Goal: Complete application form: Complete application form

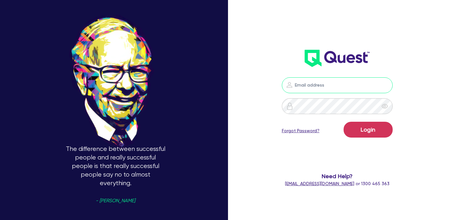
type input "[EMAIL_ADDRESS][PERSON_NAME][DOMAIN_NAME]"
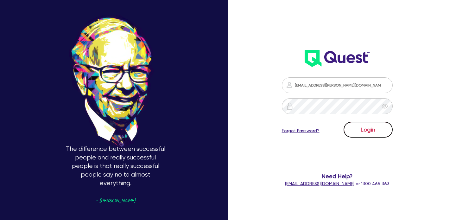
click at [357, 125] on button "Login" at bounding box center [367, 130] width 49 height 16
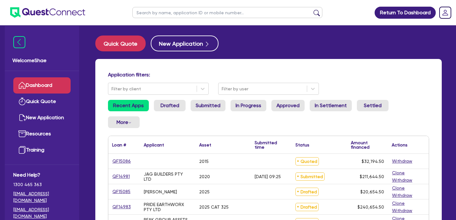
click at [181, 14] on input "text" at bounding box center [227, 12] width 190 height 11
paste input "QF14754"
type input "QF14754"
click at [312, 9] on button "submit" at bounding box center [317, 13] width 10 height 9
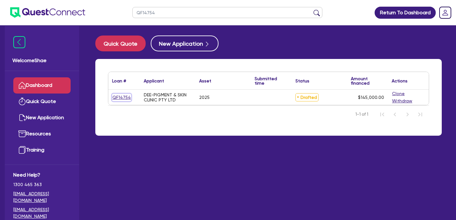
click at [118, 94] on link "QF14754" at bounding box center [121, 97] width 19 height 7
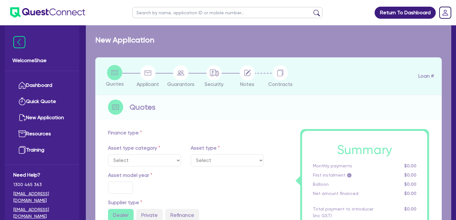
select select "TERTIARY_ASSETS"
type input "2025"
radio input "true"
type input "145,000"
type input "4"
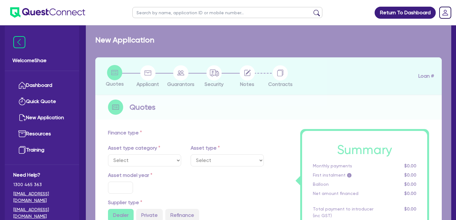
type input "5,800"
type input "10.45"
type input "649"
type input "900"
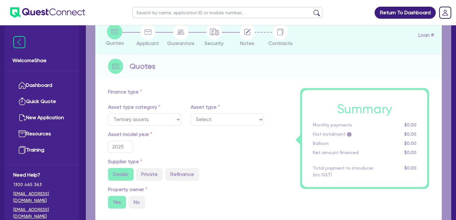
select select "BEAUTY_EQUIPMENT"
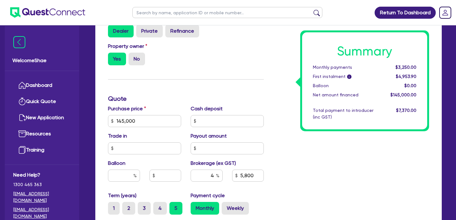
scroll to position [211, 0]
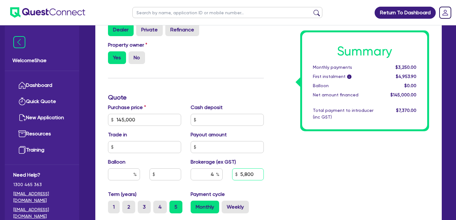
drag, startPoint x: 257, startPoint y: 164, endPoint x: 175, endPoint y: 165, distance: 81.7
click at [175, 165] on div "Purchase price 145,000 Cash deposit Trade in Payout amount Balloon Brokerage (e…" at bounding box center [185, 147] width 165 height 87
type input "4,400"
type input "145,000"
type input "3.03"
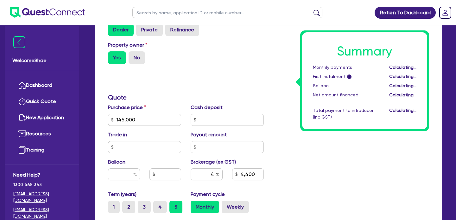
type input "4,400"
click at [290, 182] on div "Summary Monthly payments $3,216.94 First instalment i $4,920.84 Balloon $0.00 N…" at bounding box center [350, 116] width 165 height 370
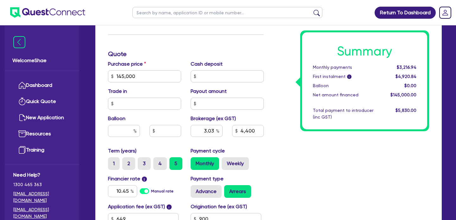
scroll to position [253, 0]
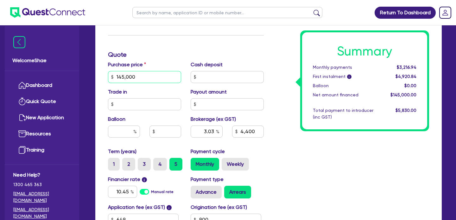
drag, startPoint x: 146, startPoint y: 67, endPoint x: 95, endPoint y: 67, distance: 50.3
click at [95, 67] on div "Finance type Chattel Mortgage Business Loan Asset type category Select Cars and…" at bounding box center [268, 88] width 346 height 406
type input "113,000"
type input "3.03"
type input "4,400"
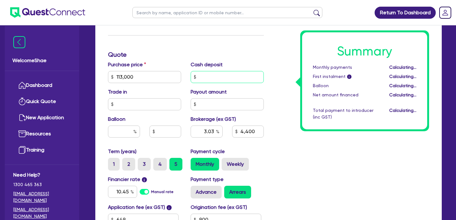
type input "3.89"
type input "4,400"
type input "3.89"
type input "4,400"
type input "3.89"
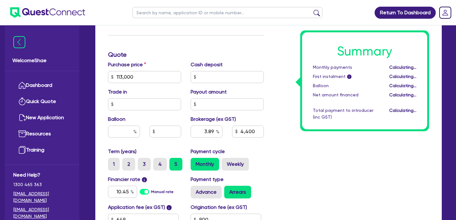
type input "4,400"
click at [293, 153] on div "Summary Monthly payments $2,529.93 First instalment i $4,233.83 Balloon $0.00 N…" at bounding box center [350, 73] width 165 height 370
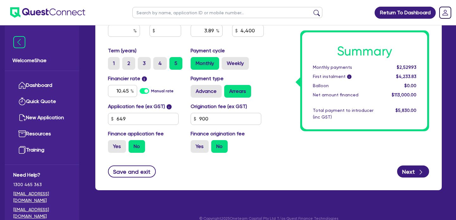
scroll to position [354, 0]
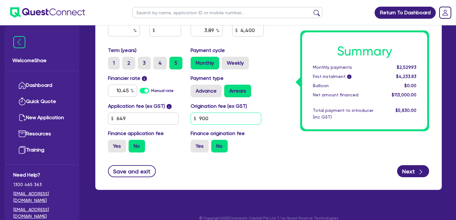
drag, startPoint x: 222, startPoint y: 112, endPoint x: 181, endPoint y: 112, distance: 41.5
click at [181, 112] on div "Application fee (ex GST) i 649 Origination fee (ex GST) 900 Finance application…" at bounding box center [185, 129] width 165 height 55
type input "3.89"
type input "4,400"
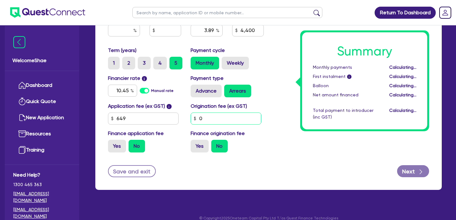
type input "0"
type input "3.89"
type input "4,400"
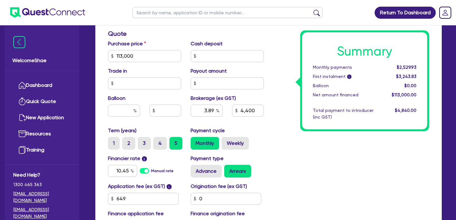
scroll to position [274, 0]
drag, startPoint x: 142, startPoint y: 52, endPoint x: 79, endPoint y: 52, distance: 63.0
click at [79, 52] on div "Welcome Shae Dashboard Quick Quote New Application Ref Company Ref Salesperson …" at bounding box center [228, 17] width 446 height 582
type input "1,130,001"
type input "3.89"
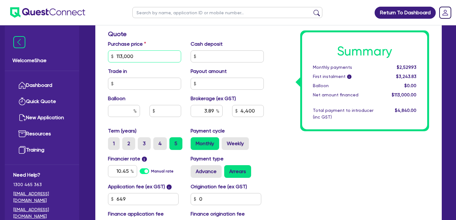
type input "4,400"
type input "1,130,001"
type input "0.38"
type input "4,400"
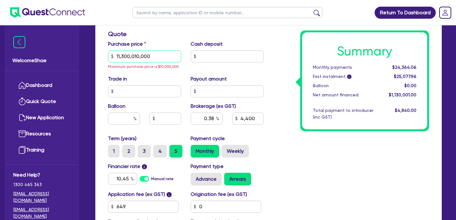
drag, startPoint x: 155, startPoint y: 51, endPoint x: 40, endPoint y: 44, distance: 116.0
click at [40, 44] on div "Welcome Shae Dashboard Quick Quote New Application Ref Company Ref Salesperson …" at bounding box center [228, 29] width 446 height 606
type input "11,000"
type input "0.38"
type input "4,400"
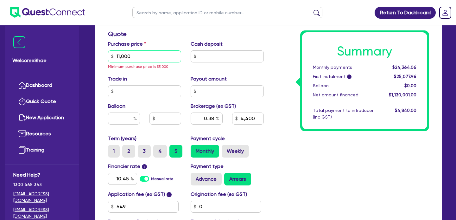
type input "40"
type input "4,400"
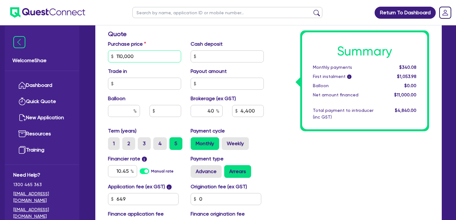
type input "110,000"
type input "4,400"
type input "4"
click at [300, 161] on div "Summary Monthly payments Calculating... First instalment i Calculating... Ballo…" at bounding box center [350, 53] width 165 height 370
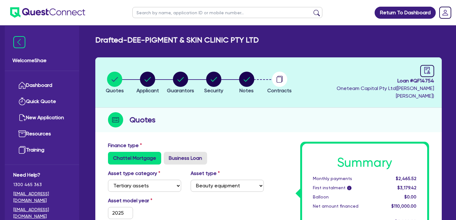
scroll to position [355, 0]
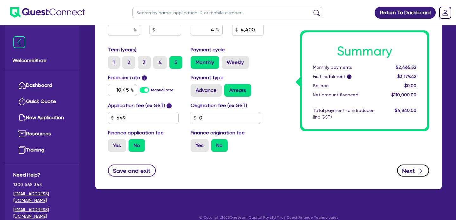
click at [416, 166] on button "Next" at bounding box center [413, 170] width 32 height 12
type input "4,400"
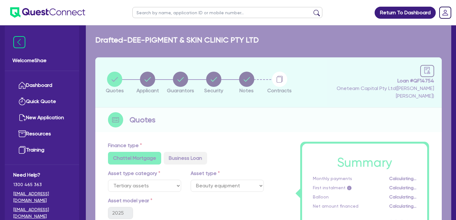
select select "COMPANY"
select select "HEALTH_BEAUTY"
select select "HAIR_BEAUTY_SALONS"
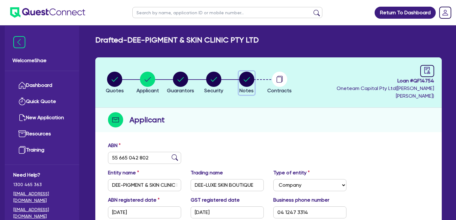
click at [246, 78] on circle "button" at bounding box center [246, 79] width 15 height 15
select select "Other"
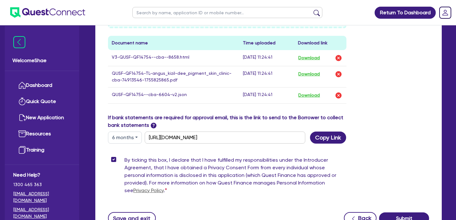
scroll to position [389, 0]
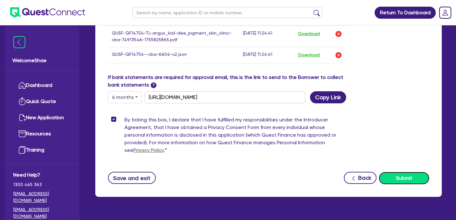
click at [410, 172] on button "Submit" at bounding box center [404, 178] width 50 height 12
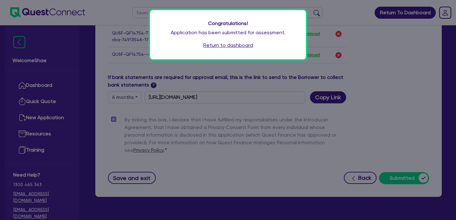
click at [225, 47] on link "Return to dashboard" at bounding box center [228, 45] width 50 height 8
